Goal: Information Seeking & Learning: Find specific page/section

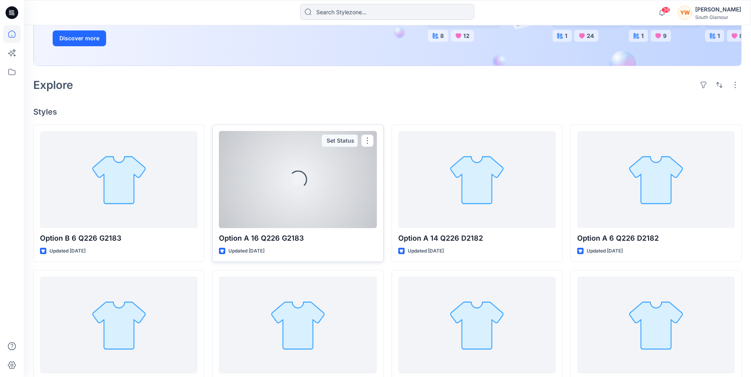
scroll to position [119, 0]
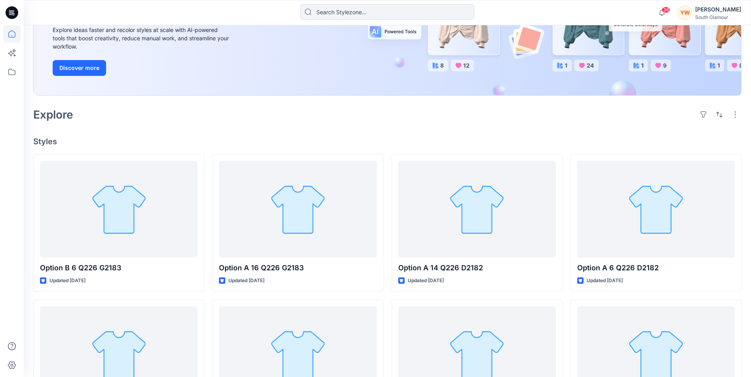
click at [207, 133] on div "Welcome back, Yvonne New New Unleash Creativity, Speed Up Development Explore i…" at bounding box center [387, 264] width 727 height 715
click at [208, 146] on div "Welcome back, Yvonne New New Unleash Creativity, Speed Up Development Explore i…" at bounding box center [387, 264] width 727 height 715
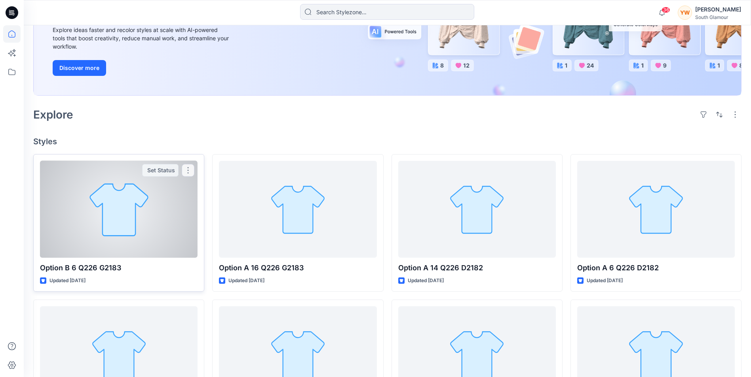
click at [166, 226] on div at bounding box center [118, 209] width 157 height 97
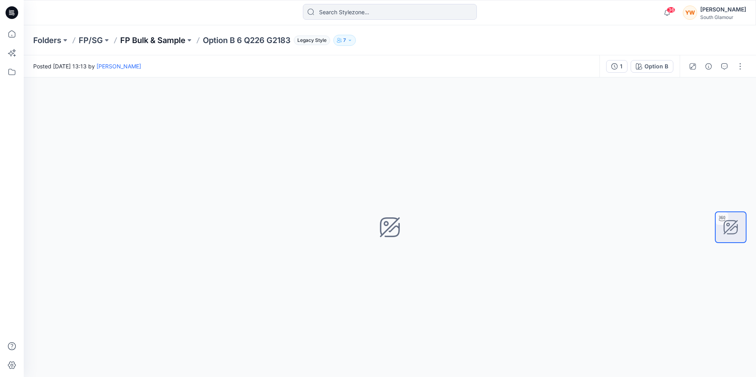
click at [169, 40] on p "FP Bulk & Sample" at bounding box center [152, 40] width 65 height 11
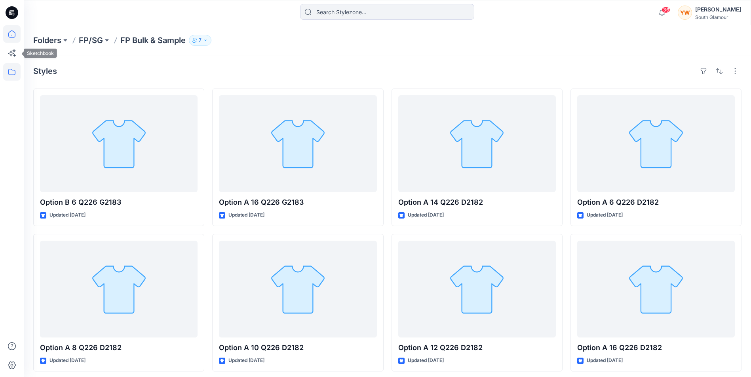
click at [7, 34] on icon at bounding box center [11, 33] width 17 height 17
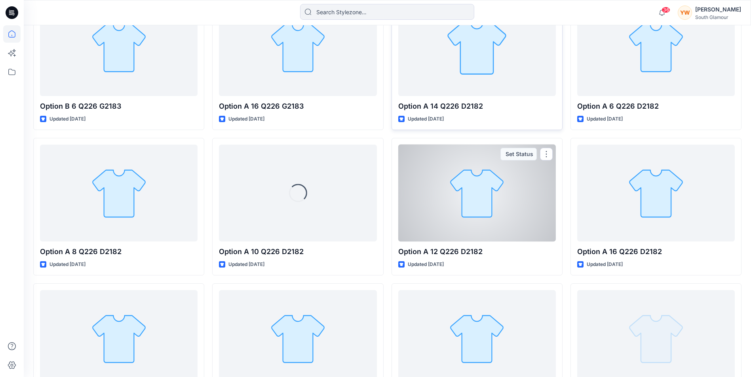
scroll to position [119, 0]
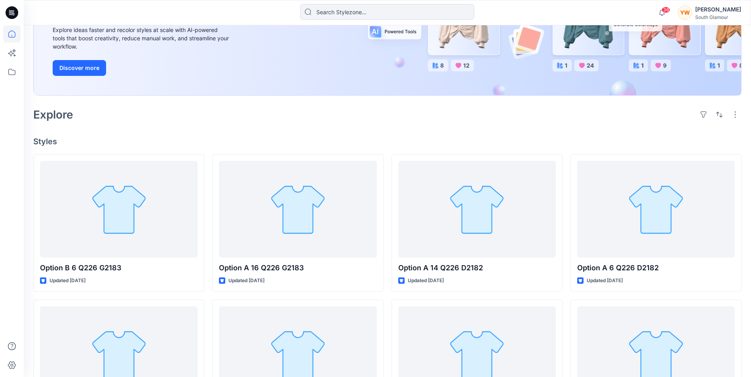
click at [11, 71] on icon at bounding box center [11, 71] width 17 height 17
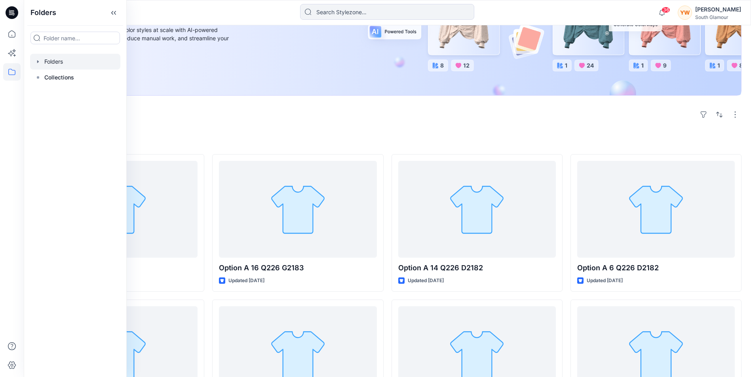
click at [64, 63] on div at bounding box center [75, 62] width 90 height 16
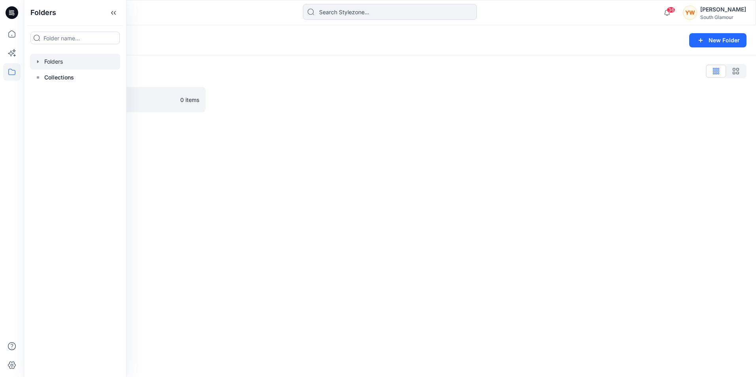
click at [363, 142] on div "Folders New Folder Folders List FP/SG 0 items" at bounding box center [390, 201] width 733 height 352
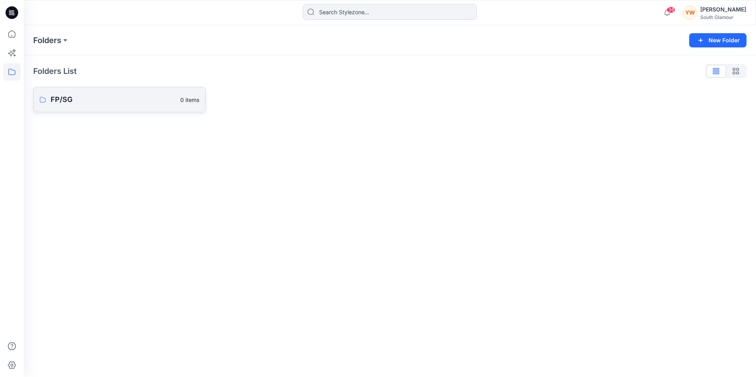
click at [66, 100] on p "FP/SG" at bounding box center [113, 99] width 125 height 11
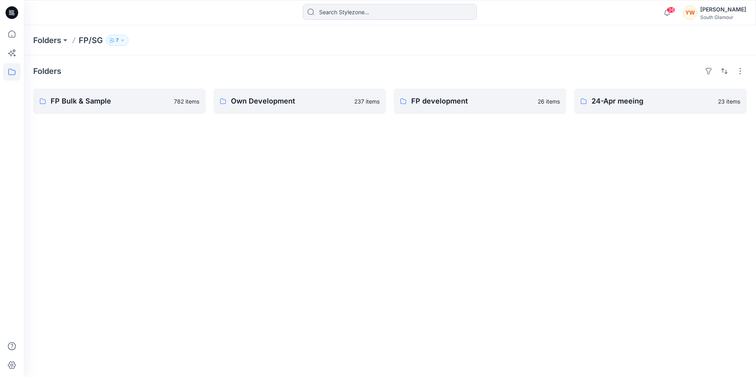
click at [271, 144] on div "Folders FP Bulk & Sample 782 items Own Development 237 items FP development 26 …" at bounding box center [390, 216] width 733 height 322
click at [150, 97] on p "FP Bulk & Sample" at bounding box center [110, 101] width 119 height 11
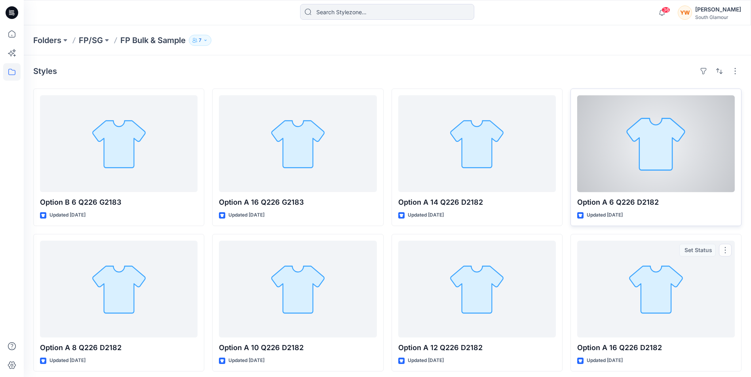
click at [652, 166] on div at bounding box center [655, 143] width 157 height 97
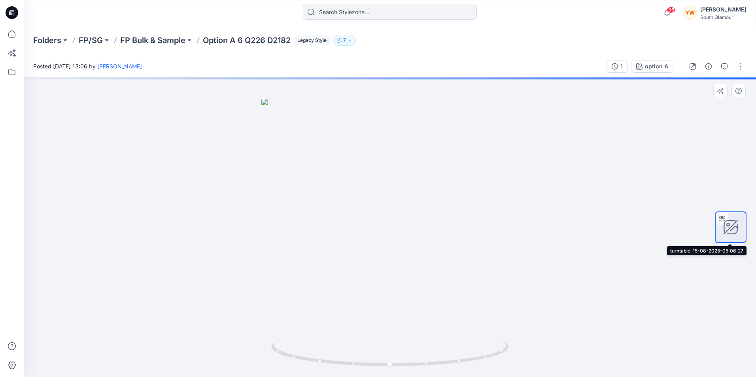
click at [734, 227] on icon at bounding box center [730, 227] width 13 height 13
click at [722, 92] on icon "button" at bounding box center [721, 91] width 6 height 6
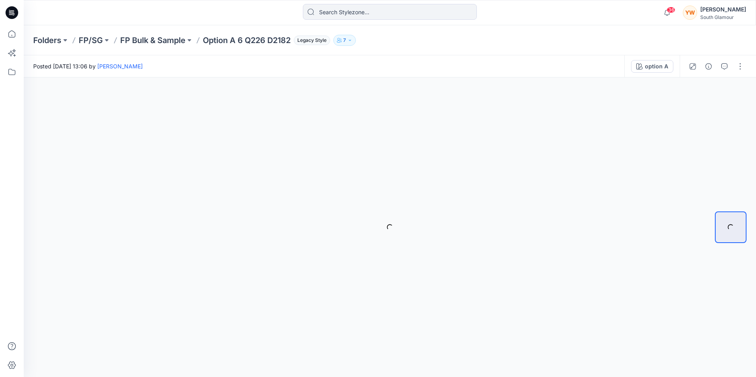
click at [624, 32] on div "Folders FP/SG FP Bulk & Sample Option A 6 Q226 D2182 Legacy Style 7" at bounding box center [390, 40] width 733 height 30
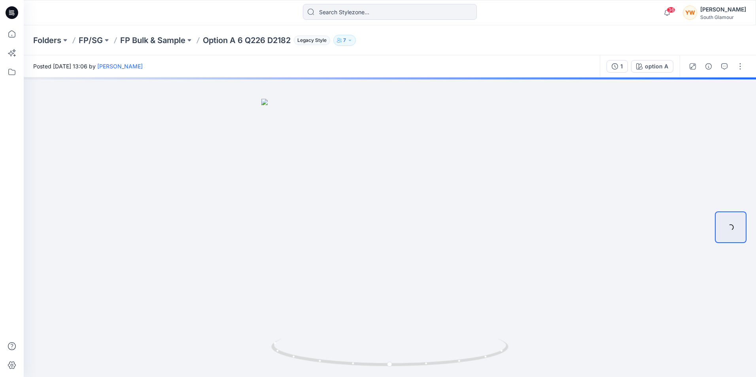
click at [615, 47] on div "Folders FP/SG FP Bulk & Sample Option A 6 Q226 D2182 Legacy Style 7" at bounding box center [390, 40] width 733 height 30
click at [181, 38] on p "FP Bulk & Sample" at bounding box center [152, 40] width 65 height 11
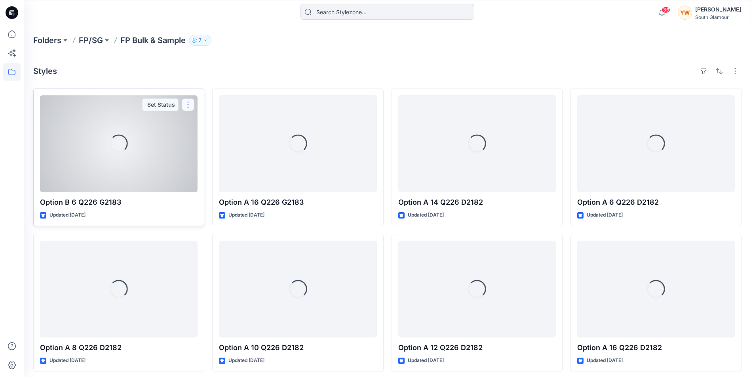
click at [183, 103] on button "button" at bounding box center [188, 105] width 13 height 13
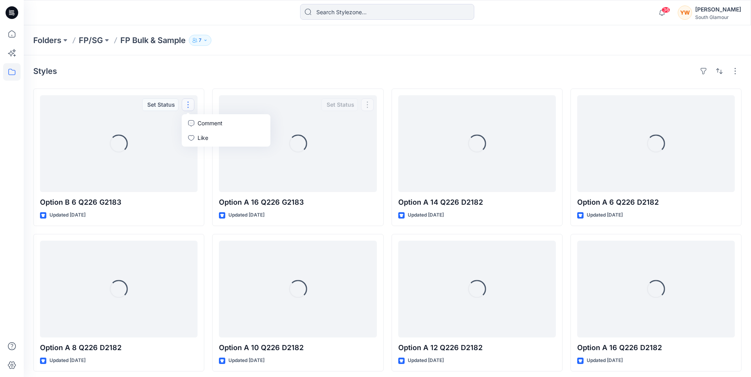
click at [332, 72] on div "Styles" at bounding box center [387, 71] width 708 height 13
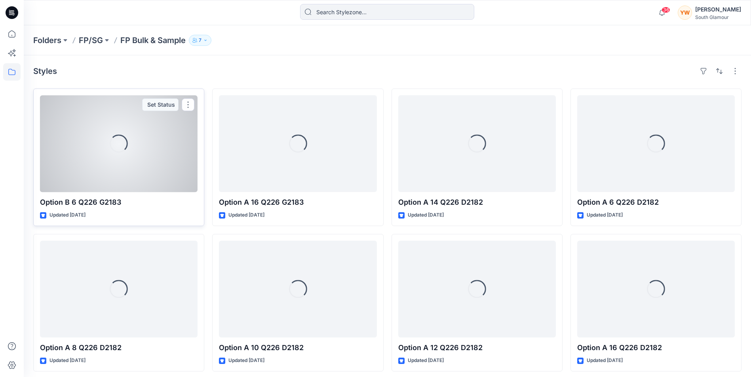
click at [149, 163] on div "Loading..." at bounding box center [118, 143] width 157 height 97
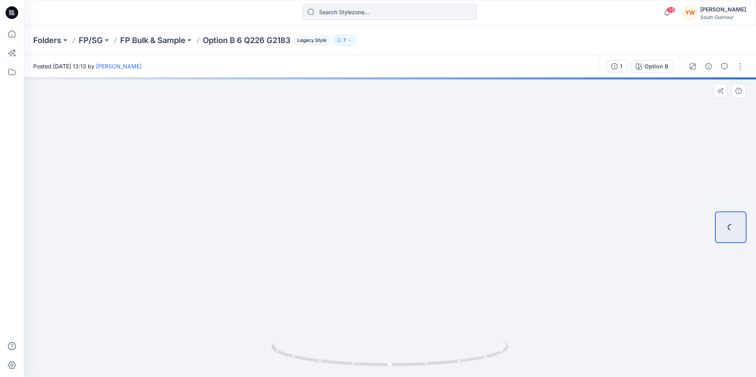
drag, startPoint x: 348, startPoint y: 219, endPoint x: 703, endPoint y: 244, distance: 355.8
click at [697, 244] on div at bounding box center [390, 228] width 733 height 300
click at [701, 244] on div at bounding box center [390, 228] width 733 height 300
drag, startPoint x: 454, startPoint y: 243, endPoint x: 265, endPoint y: 244, distance: 188.7
click at [266, 245] on div at bounding box center [390, 228] width 733 height 300
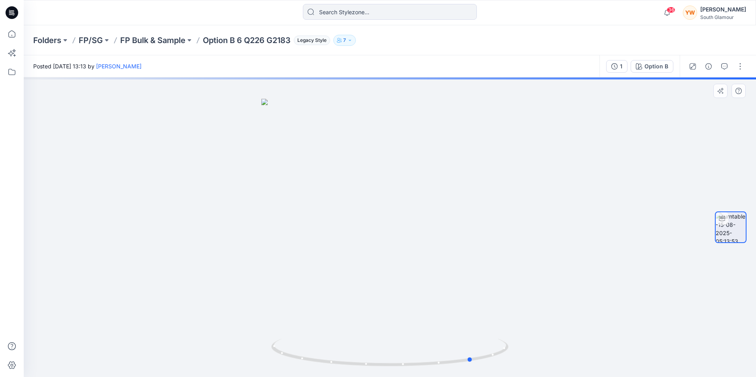
drag, startPoint x: 403, startPoint y: 255, endPoint x: 328, endPoint y: 248, distance: 75.5
click at [328, 248] on div at bounding box center [390, 228] width 733 height 300
drag, startPoint x: 407, startPoint y: 221, endPoint x: 287, endPoint y: 220, distance: 120.7
click at [287, 220] on div at bounding box center [390, 228] width 733 height 300
drag, startPoint x: 407, startPoint y: 215, endPoint x: 303, endPoint y: 213, distance: 104.5
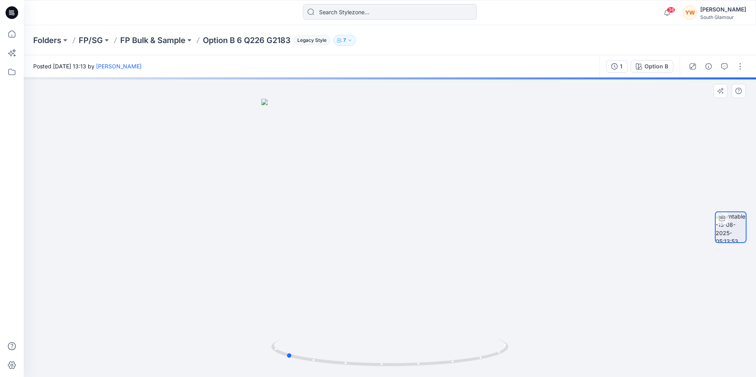
click at [310, 214] on div at bounding box center [390, 228] width 733 height 300
drag, startPoint x: 391, startPoint y: 212, endPoint x: 308, endPoint y: 210, distance: 83.1
click at [309, 212] on div at bounding box center [390, 228] width 733 height 300
drag, startPoint x: 425, startPoint y: 210, endPoint x: 353, endPoint y: 212, distance: 71.6
click at [357, 212] on div at bounding box center [390, 228] width 733 height 300
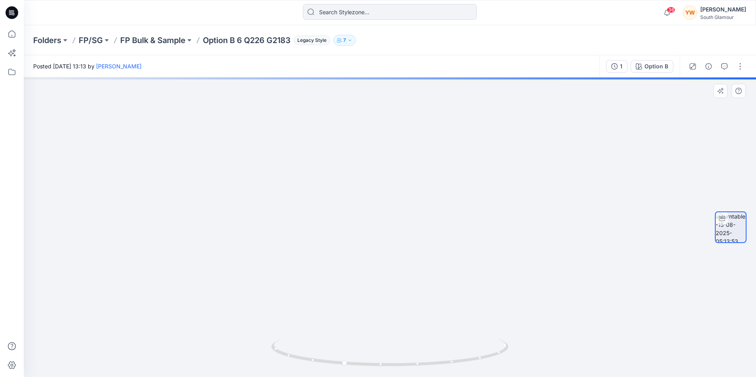
drag, startPoint x: 410, startPoint y: 211, endPoint x: 340, endPoint y: 212, distance: 69.6
click at [340, 212] on div at bounding box center [390, 228] width 733 height 300
drag, startPoint x: 425, startPoint y: 207, endPoint x: 320, endPoint y: 208, distance: 105.6
click at [320, 208] on div at bounding box center [390, 228] width 733 height 300
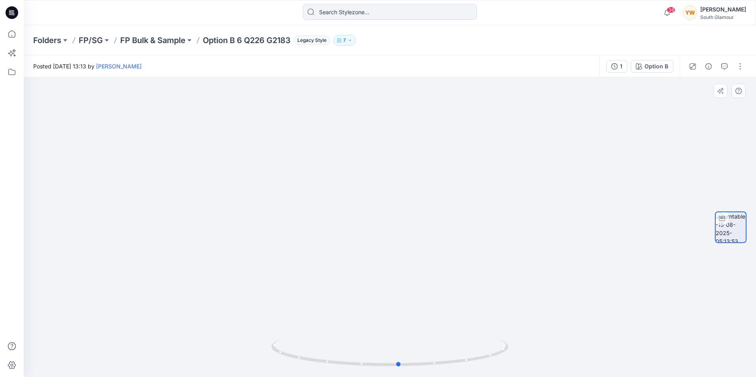
drag, startPoint x: 390, startPoint y: 202, endPoint x: 382, endPoint y: 210, distance: 10.6
click at [382, 210] on div at bounding box center [390, 228] width 733 height 300
drag, startPoint x: 514, startPoint y: 174, endPoint x: 246, endPoint y: 237, distance: 275.5
click at [246, 237] on div at bounding box center [390, 228] width 733 height 300
click at [518, 200] on div at bounding box center [390, 228] width 733 height 300
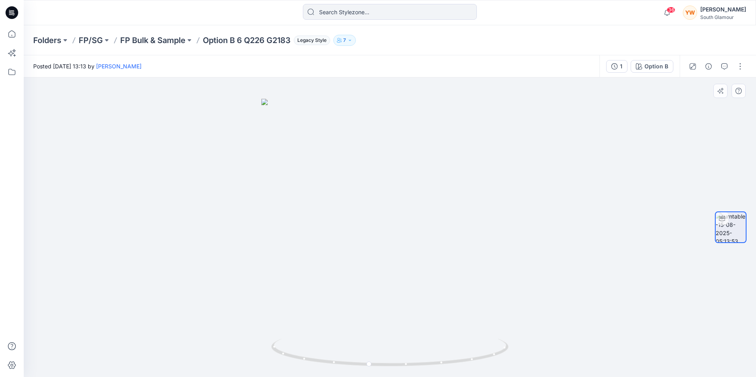
click at [506, 230] on div at bounding box center [390, 228] width 733 height 300
click at [417, 50] on div "Folders FP/SG FP Bulk & Sample Option B 6 Q226 G2183 Legacy Style 7" at bounding box center [390, 40] width 733 height 30
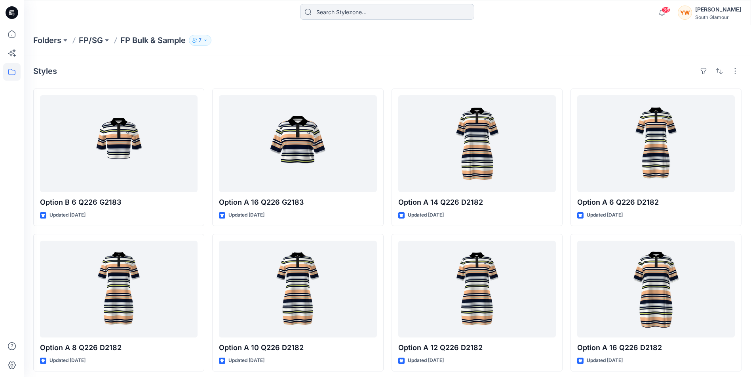
click at [353, 17] on input at bounding box center [387, 12] width 174 height 16
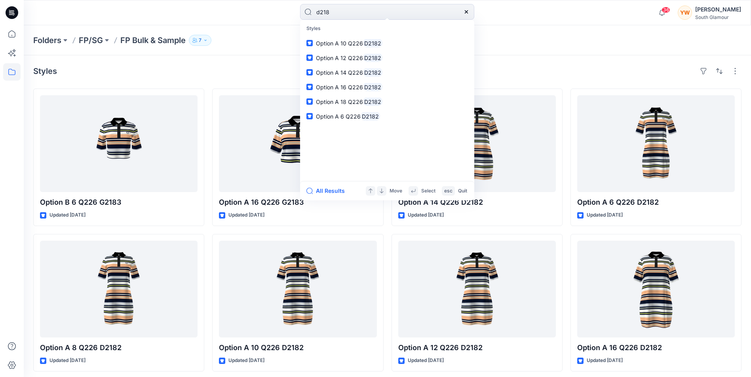
type input "d2182"
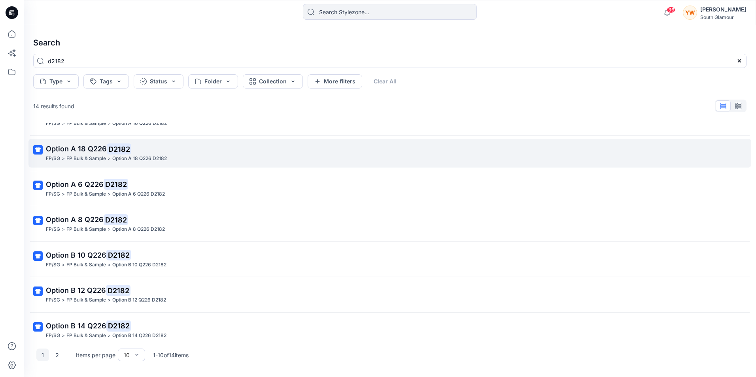
scroll to position [138, 0]
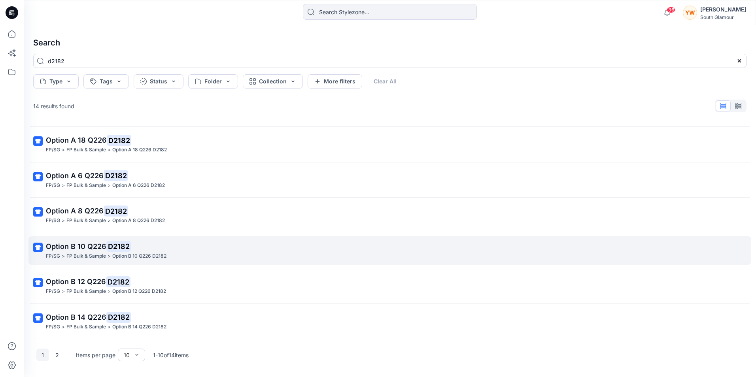
click at [160, 248] on p "Option B 10 Q226 D2182" at bounding box center [389, 246] width 687 height 11
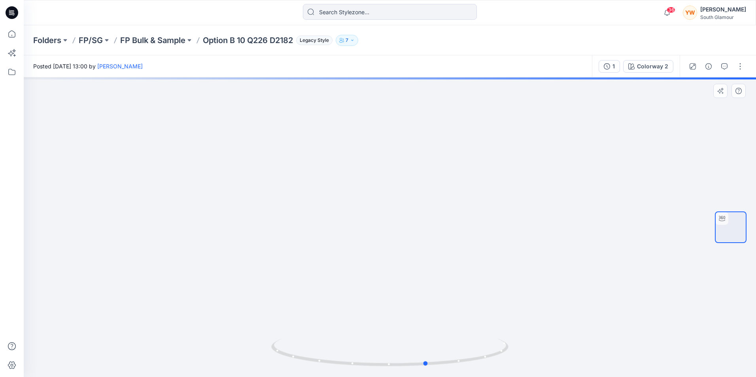
drag, startPoint x: 433, startPoint y: 168, endPoint x: 469, endPoint y: 162, distance: 36.6
click at [469, 162] on div at bounding box center [390, 228] width 733 height 300
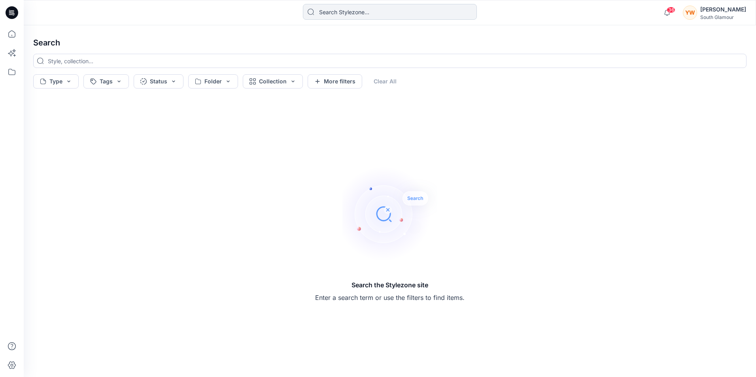
click at [342, 11] on input at bounding box center [390, 12] width 174 height 16
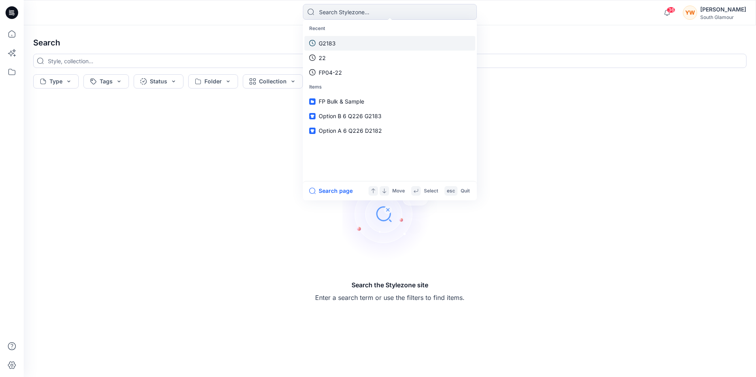
click at [333, 42] on div "Recent G2183 22 FP04-22" at bounding box center [390, 50] width 171 height 59
click at [353, 40] on link "d2182" at bounding box center [390, 43] width 171 height 15
type input "d2182"
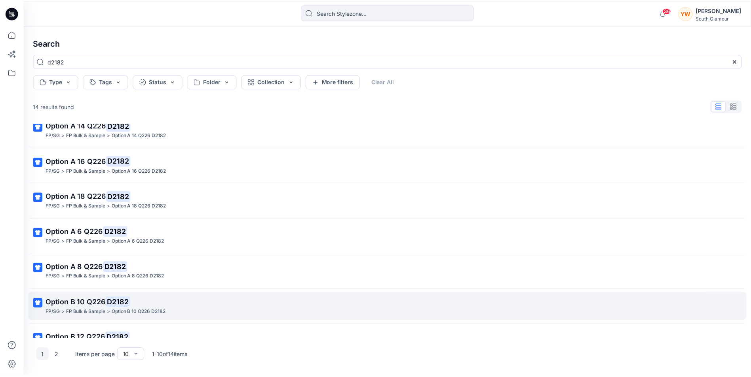
scroll to position [138, 0]
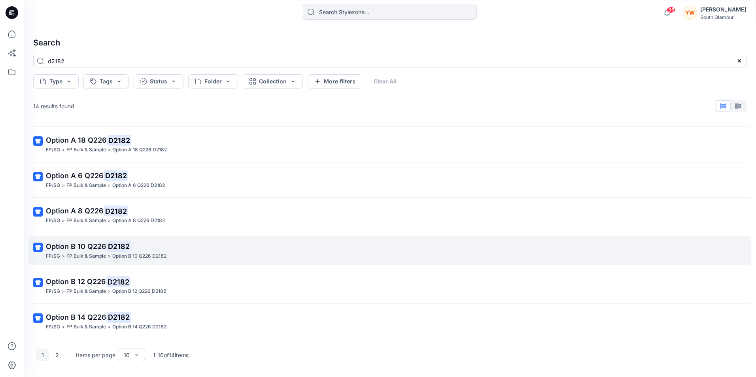
click at [142, 244] on p "Option B 10 Q226 D2182" at bounding box center [389, 246] width 687 height 11
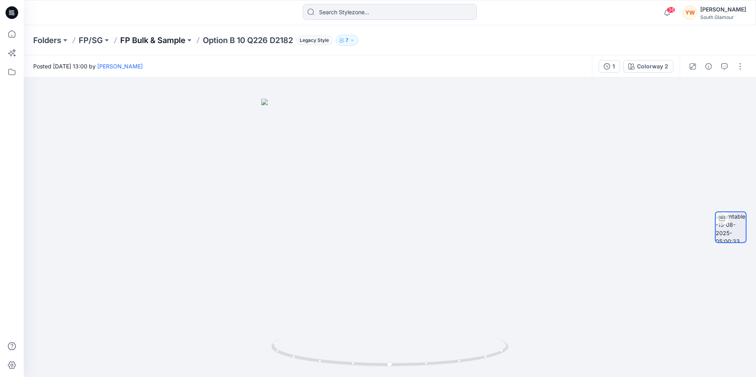
click at [174, 41] on p "FP Bulk & Sample" at bounding box center [152, 40] width 65 height 11
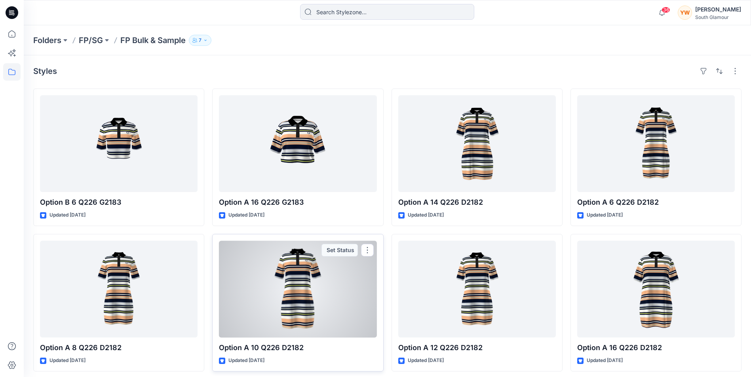
click at [306, 288] on div at bounding box center [297, 289] width 157 height 97
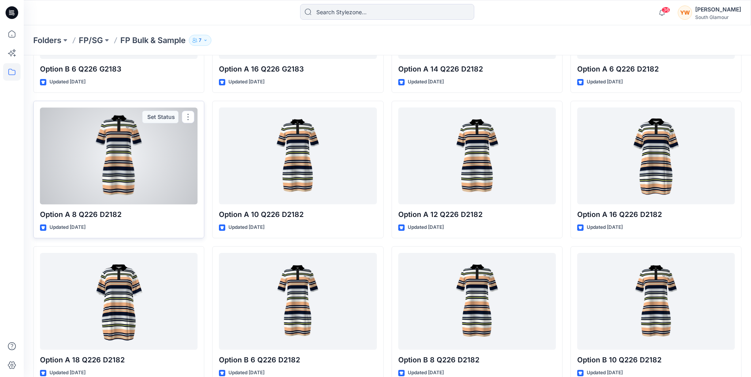
scroll to position [158, 0]
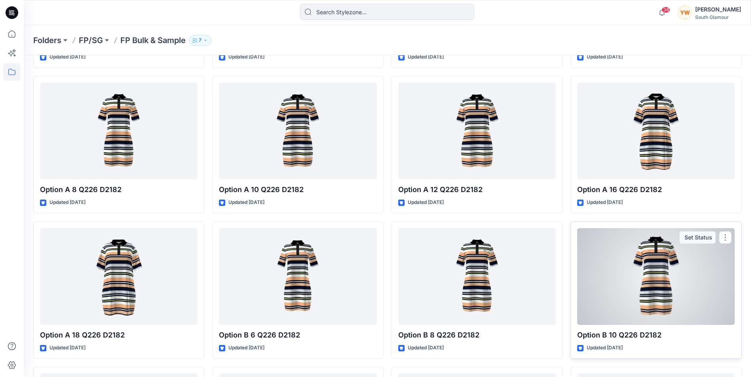
click at [637, 294] on div at bounding box center [655, 276] width 157 height 97
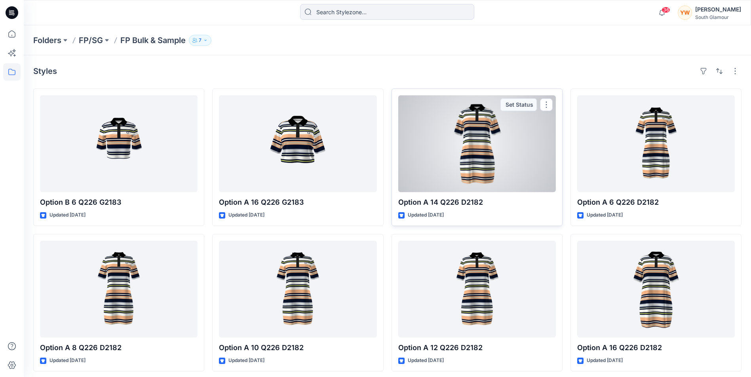
click at [478, 151] on div at bounding box center [476, 143] width 157 height 97
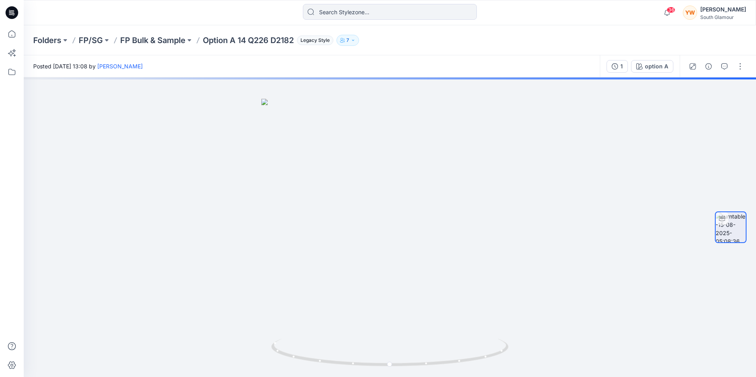
click at [430, 61] on div "Posted Friday, August 15, 2025 13:08 by Wang Lin" at bounding box center [312, 66] width 576 height 22
click at [143, 38] on p "FP Bulk & Sample" at bounding box center [152, 40] width 65 height 11
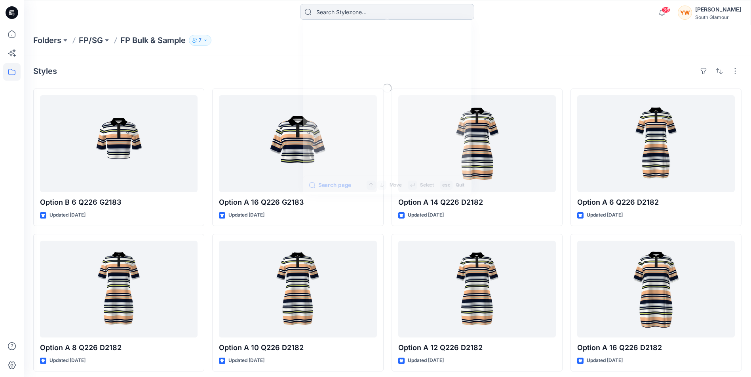
click at [343, 15] on input at bounding box center [387, 12] width 174 height 16
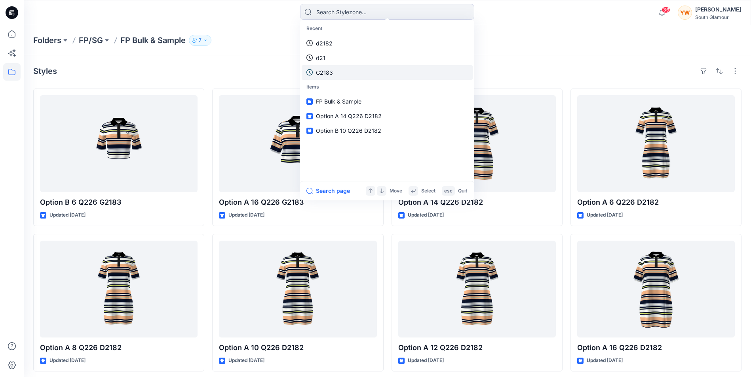
click at [328, 77] on link "G2183" at bounding box center [386, 72] width 171 height 15
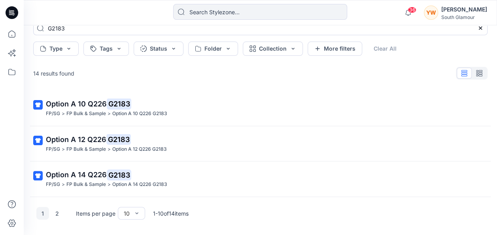
scroll to position [33, 0]
click at [55, 211] on button "2" at bounding box center [57, 213] width 13 height 13
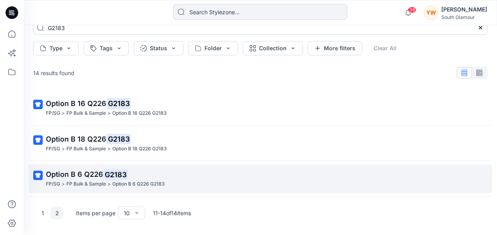
click at [113, 174] on mark "G2183" at bounding box center [115, 174] width 25 height 11
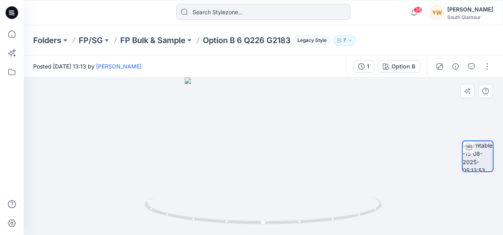
click at [253, 135] on div at bounding box center [263, 156] width 479 height 157
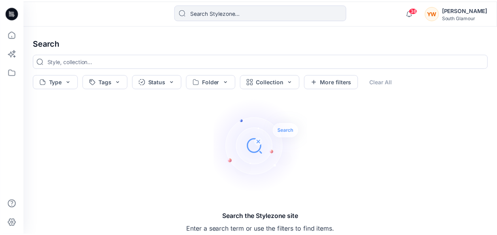
scroll to position [6, 0]
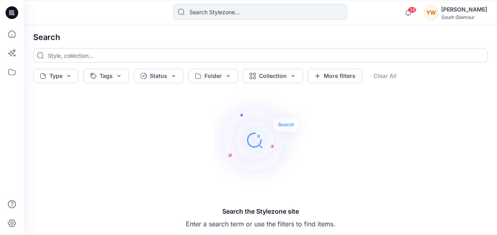
click at [234, 2] on div "36 Notifications Wang Lin shared 1 in FP Bulk &amp; Sample (未知) Friday, August …" at bounding box center [261, 12] width 474 height 25
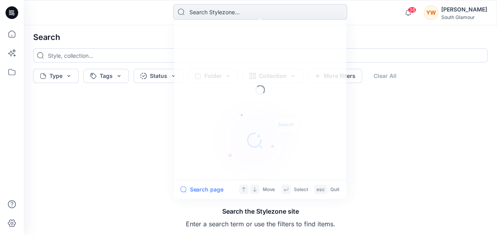
click at [236, 9] on input at bounding box center [260, 12] width 174 height 16
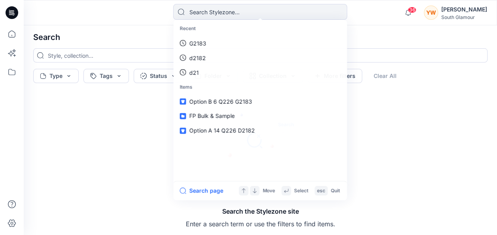
click at [419, 29] on h4 "Search" at bounding box center [260, 37] width 467 height 22
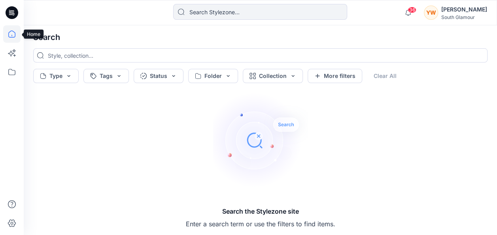
click at [9, 34] on icon at bounding box center [11, 33] width 7 height 7
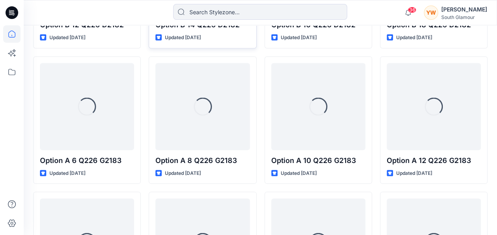
scroll to position [779, 0]
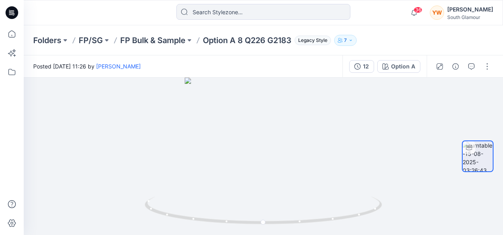
click at [453, 49] on div "Folders FP/SG FP Bulk & Sample Option A 8 Q226 G2183 Legacy Style 7" at bounding box center [263, 40] width 479 height 30
